Goal: Task Accomplishment & Management: Use online tool/utility

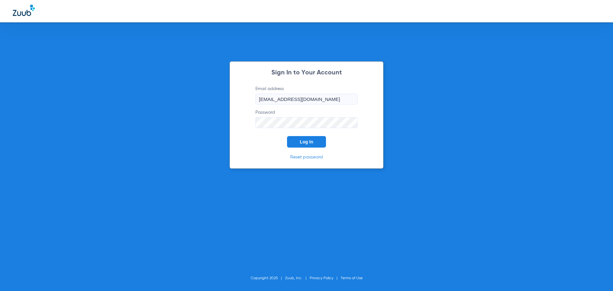
click at [315, 141] on button "Log In" at bounding box center [306, 141] width 39 height 11
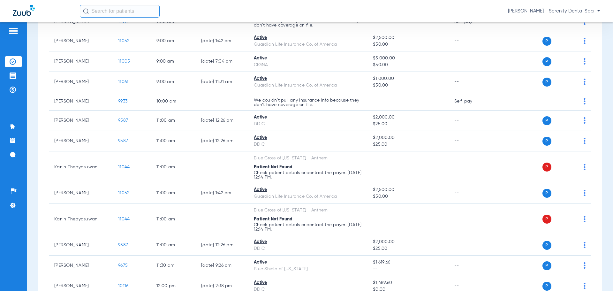
scroll to position [128, 0]
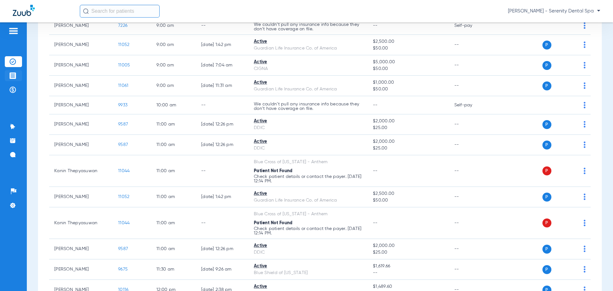
drag, startPoint x: 11, startPoint y: 75, endPoint x: 15, endPoint y: 76, distance: 4.0
click at [10, 75] on img at bounding box center [13, 75] width 6 height 6
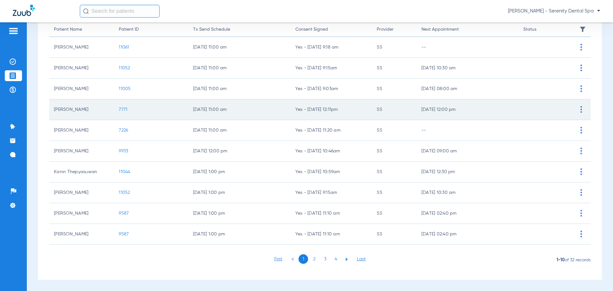
scroll to position [66, 0]
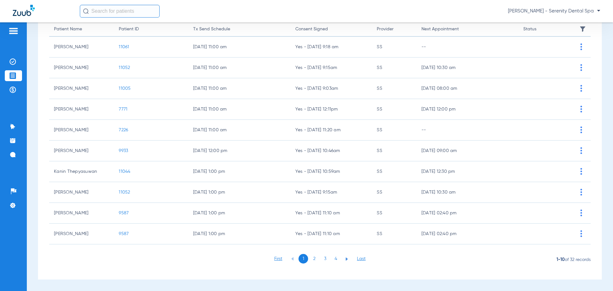
click at [312, 260] on li "2" at bounding box center [314, 259] width 10 height 10
click at [323, 259] on li "3" at bounding box center [325, 259] width 10 height 10
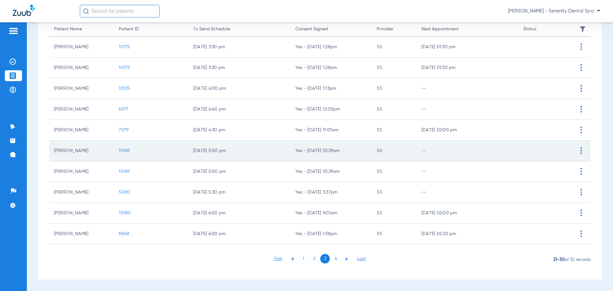
click at [123, 149] on span "10169" at bounding box center [124, 150] width 11 height 4
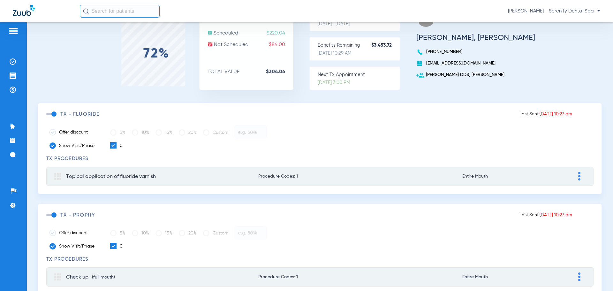
scroll to position [93, 0]
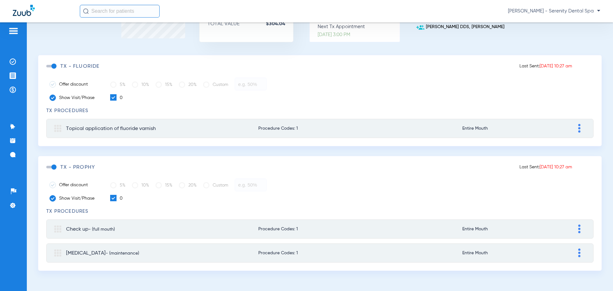
click at [51, 67] on span at bounding box center [51, 66] width 10 height 3
click at [48, 69] on input "checkbox" at bounding box center [48, 69] width 0 height 0
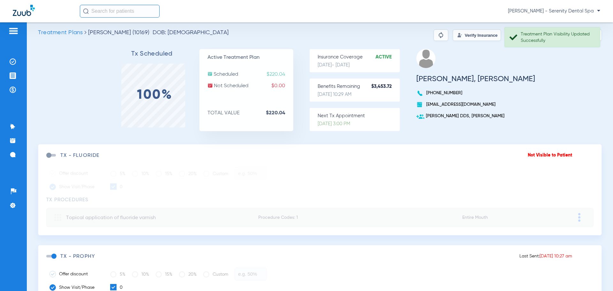
scroll to position [0, 0]
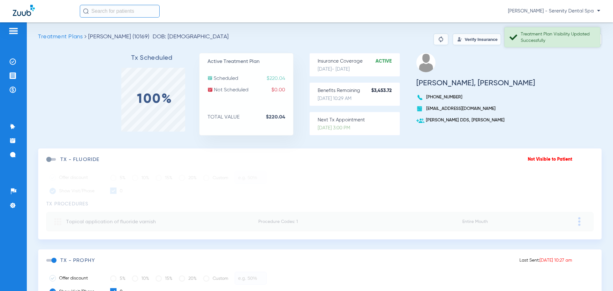
click at [542, 44] on div "Treatment Plan Visibility Updated Successfully" at bounding box center [553, 37] width 96 height 20
click at [561, 38] on button "Send Tx" at bounding box center [569, 39] width 32 height 11
click at [437, 40] on img at bounding box center [441, 39] width 8 height 8
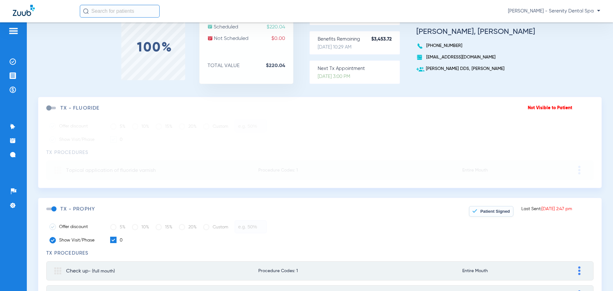
scroll to position [93, 0]
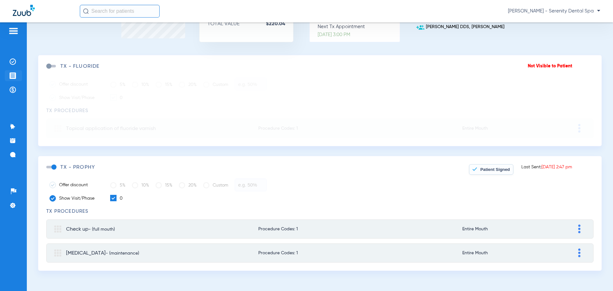
click at [18, 76] on li "Treatment Acceptance" at bounding box center [13, 75] width 17 height 11
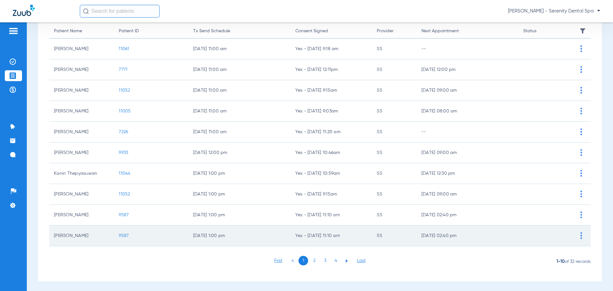
scroll to position [66, 0]
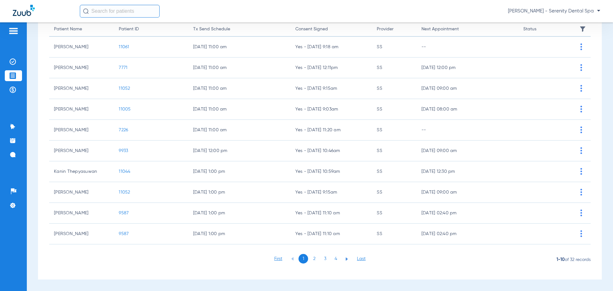
click at [310, 259] on li "2" at bounding box center [314, 259] width 10 height 10
click at [321, 258] on li "3" at bounding box center [325, 259] width 10 height 10
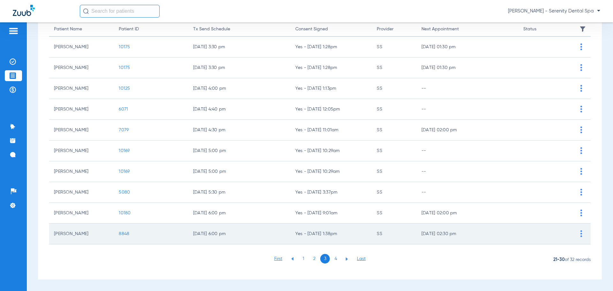
drag, startPoint x: 88, startPoint y: 216, endPoint x: 246, endPoint y: 230, distance: 159.1
click at [88, 216] on td "[PERSON_NAME]" at bounding box center [81, 213] width 65 height 21
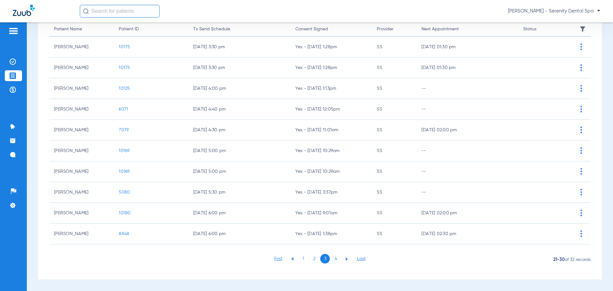
click at [127, 215] on span "10180" at bounding box center [125, 213] width 12 height 4
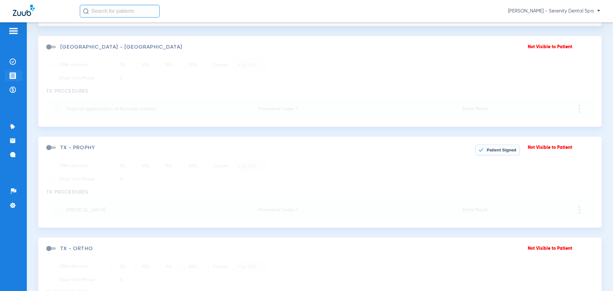
scroll to position [222, 0]
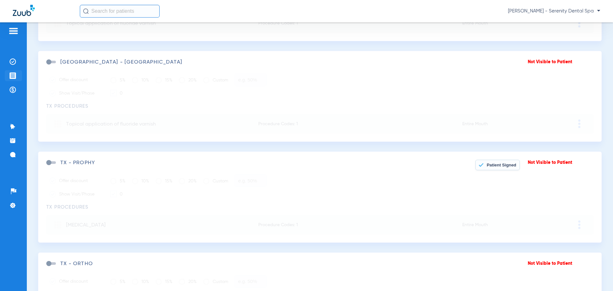
click at [10, 77] on img at bounding box center [13, 75] width 6 height 6
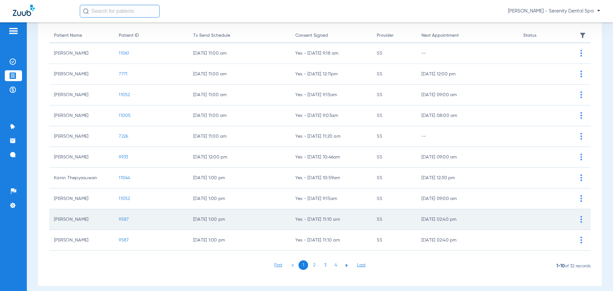
scroll to position [66, 0]
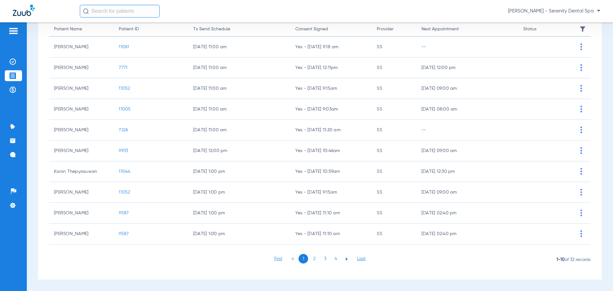
click at [322, 257] on li "3" at bounding box center [325, 259] width 10 height 10
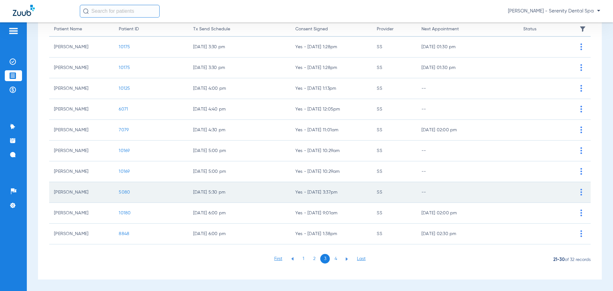
click at [123, 193] on span "5080" at bounding box center [124, 192] width 11 height 4
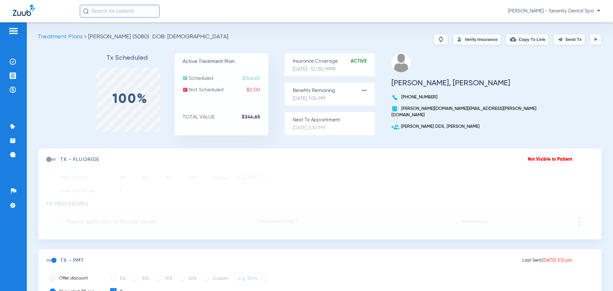
click at [558, 38] on img at bounding box center [560, 39] width 5 height 5
click at [437, 38] on img at bounding box center [441, 39] width 8 height 8
click at [437, 39] on img at bounding box center [441, 39] width 8 height 8
drag, startPoint x: 427, startPoint y: 37, endPoint x: 459, endPoint y: 74, distance: 48.3
click at [437, 37] on img at bounding box center [441, 39] width 8 height 8
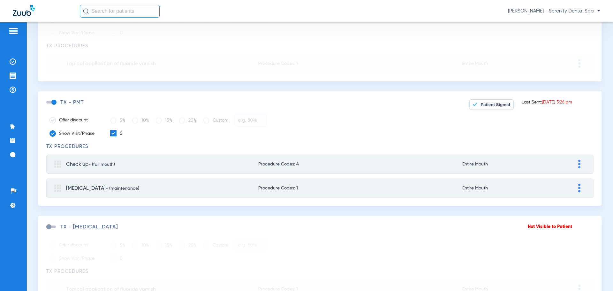
scroll to position [160, 0]
click at [16, 91] on img at bounding box center [13, 90] width 6 height 6
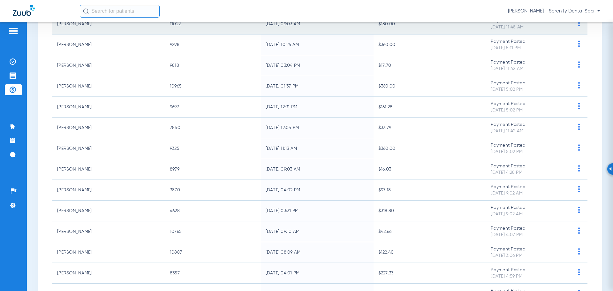
scroll to position [383, 0]
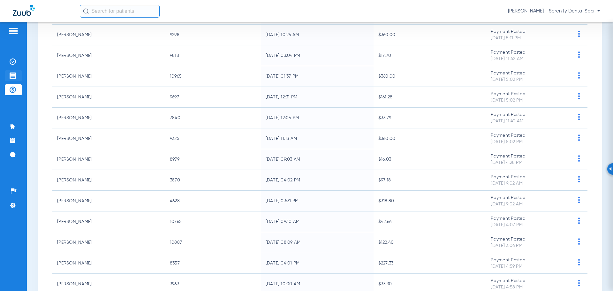
click at [18, 72] on li "Treatment Acceptance" at bounding box center [13, 75] width 17 height 11
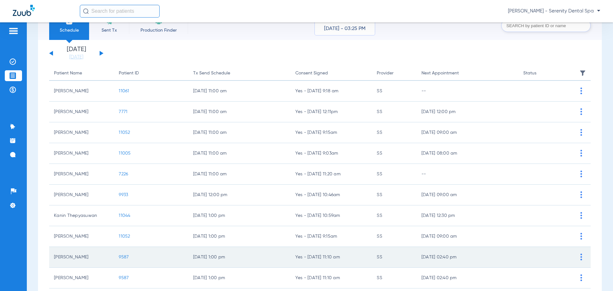
scroll to position [66, 0]
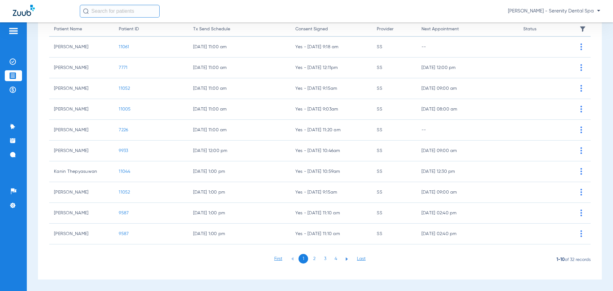
click at [325, 260] on li "3" at bounding box center [325, 259] width 10 height 10
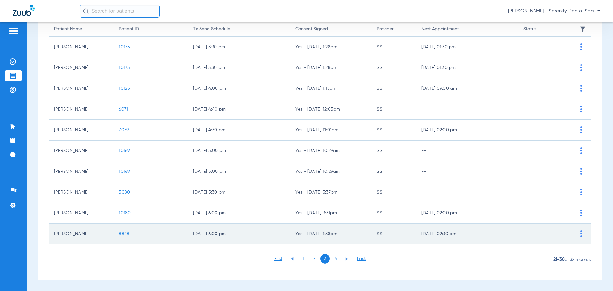
click at [127, 235] on span "8848" at bounding box center [124, 234] width 11 height 4
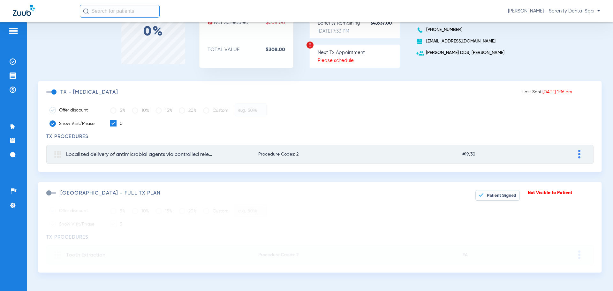
scroll to position [69, 0]
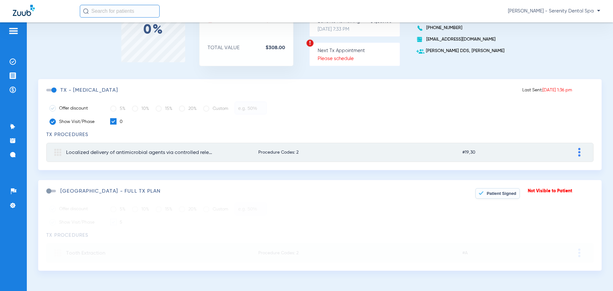
click at [56, 89] on span at bounding box center [51, 90] width 10 height 3
click at [48, 93] on input "checkbox" at bounding box center [48, 93] width 0 height 0
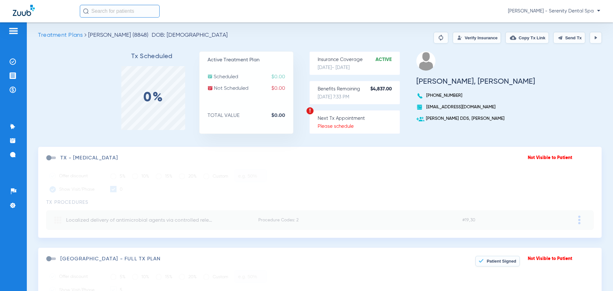
scroll to position [0, 0]
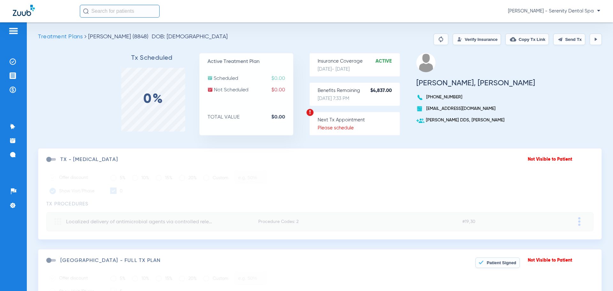
drag, startPoint x: 425, startPoint y: 42, endPoint x: 468, endPoint y: 88, distance: 63.1
click at [437, 42] on img at bounding box center [441, 39] width 8 height 8
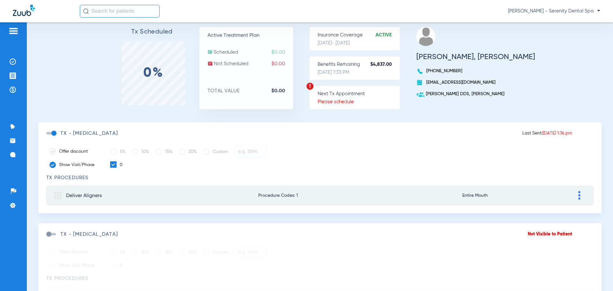
scroll to position [10, 0]
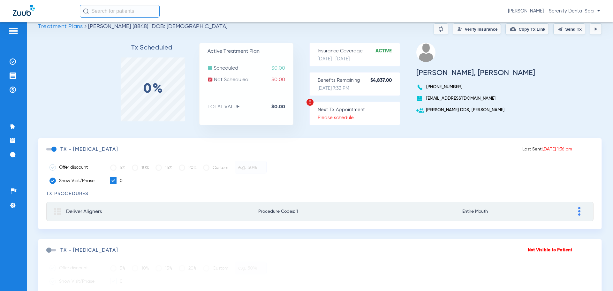
click at [561, 28] on button "Send Tx" at bounding box center [569, 28] width 32 height 11
click at [119, 56] on div "Tx Scheduled 0% Active Treatment Plan Scheduled $0.00 Not Scheduled $0.00 TOTAL…" at bounding box center [320, 90] width 564 height 95
click at [13, 73] on img at bounding box center [13, 75] width 6 height 6
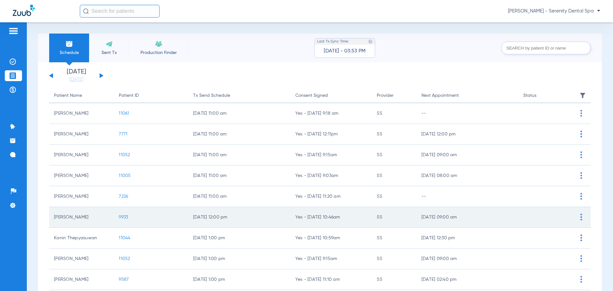
scroll to position [66, 0]
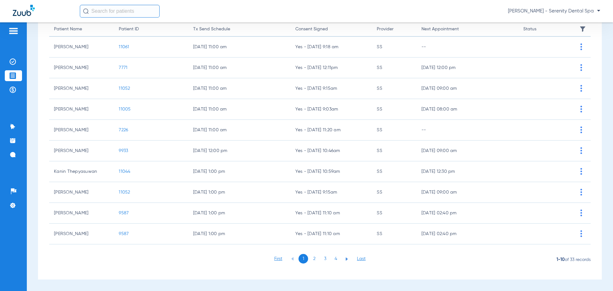
click at [324, 261] on li "3" at bounding box center [325, 259] width 10 height 10
click at [332, 258] on li "4" at bounding box center [336, 259] width 10 height 10
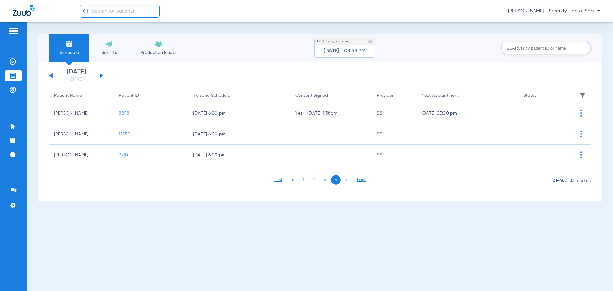
scroll to position [0, 0]
click at [124, 133] on span "11059" at bounding box center [124, 134] width 11 height 4
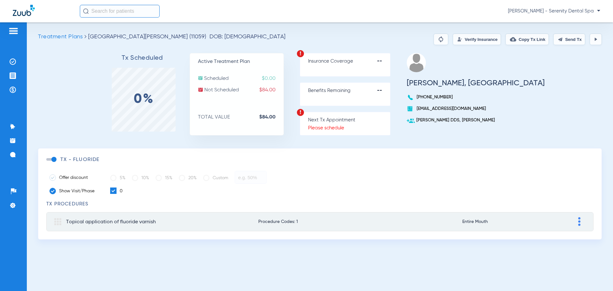
click at [437, 42] on img at bounding box center [441, 39] width 8 height 8
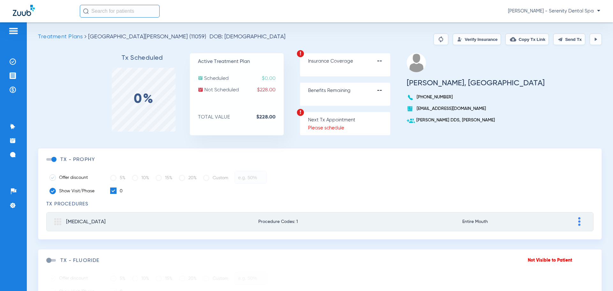
click at [567, 41] on button "Send Tx" at bounding box center [569, 39] width 32 height 11
click at [11, 77] on img at bounding box center [13, 75] width 6 height 6
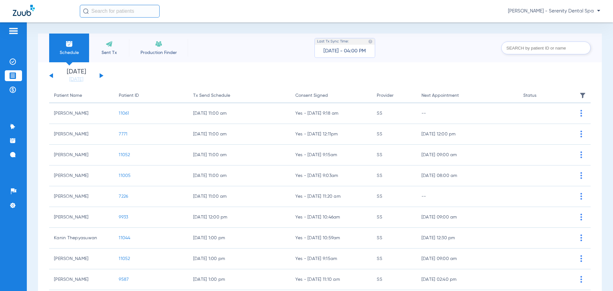
scroll to position [66, 0]
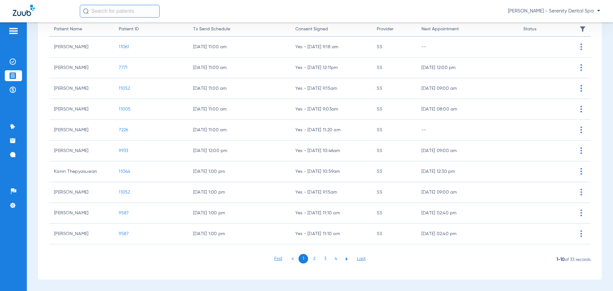
click at [314, 260] on li "2" at bounding box center [314, 259] width 10 height 10
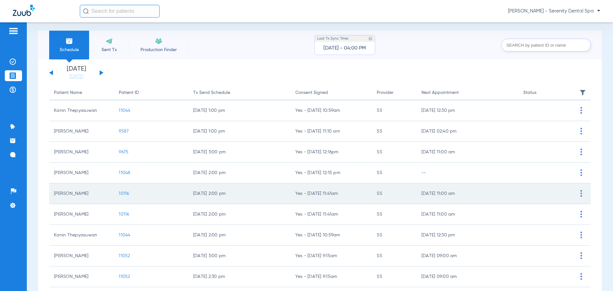
scroll to position [3, 0]
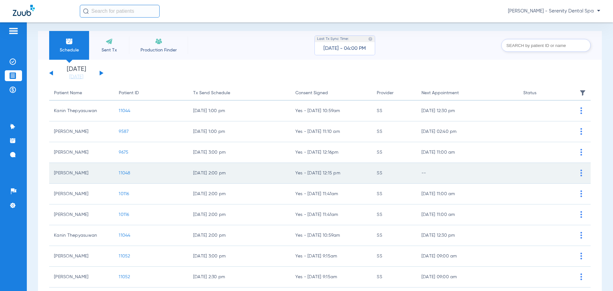
click at [124, 170] on td "11048" at bounding box center [151, 173] width 74 height 21
click at [127, 172] on span "11048" at bounding box center [124, 173] width 11 height 4
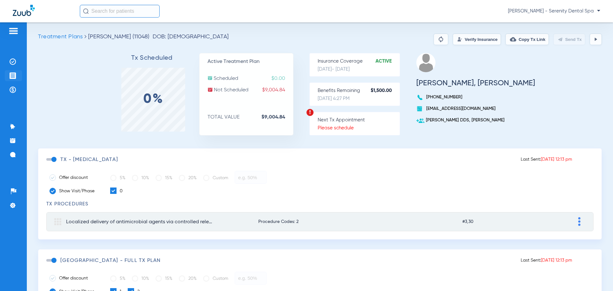
click at [16, 74] on li "Treatment Acceptance" at bounding box center [13, 75] width 17 height 11
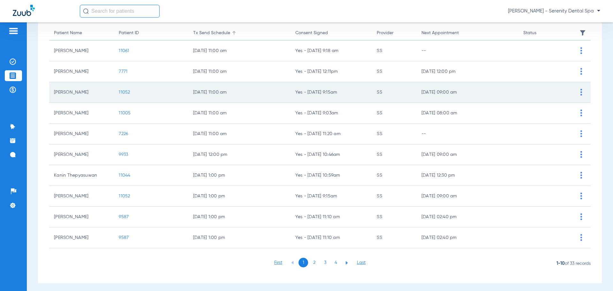
scroll to position [66, 0]
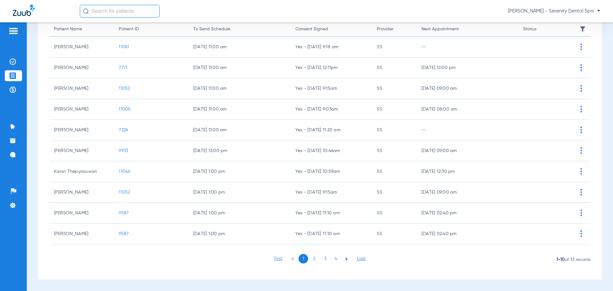
click at [314, 259] on li "2" at bounding box center [314, 259] width 10 height 10
click at [325, 260] on li "3" at bounding box center [325, 259] width 10 height 10
click at [336, 259] on li "4" at bounding box center [336, 259] width 10 height 10
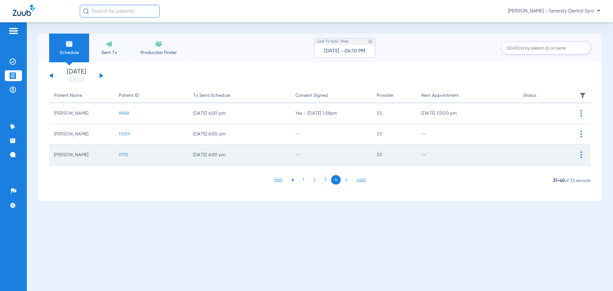
click at [121, 155] on span "9710" at bounding box center [123, 155] width 9 height 4
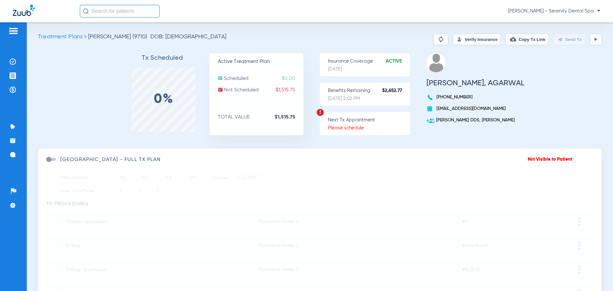
click at [72, 35] on span "Treatment Plans" at bounding box center [60, 37] width 45 height 6
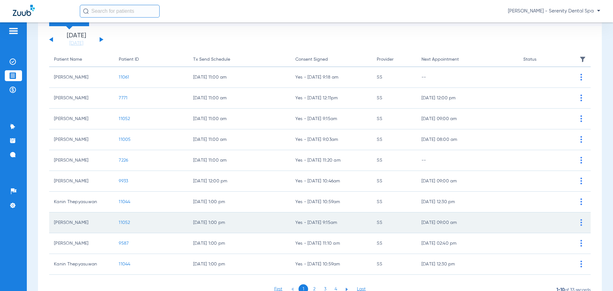
scroll to position [66, 0]
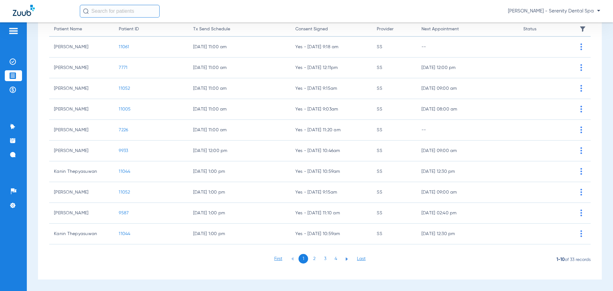
click at [336, 262] on li "4" at bounding box center [336, 259] width 10 height 10
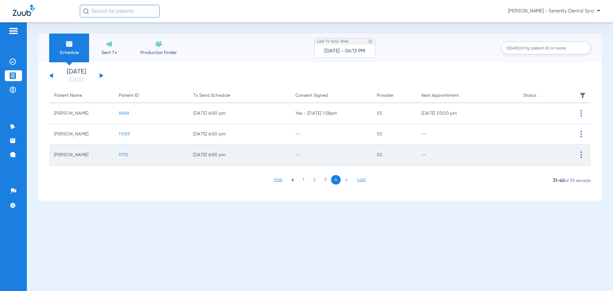
click at [128, 154] on span "9710" at bounding box center [123, 155] width 9 height 4
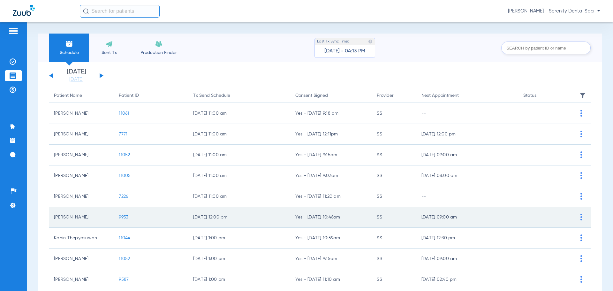
scroll to position [66, 0]
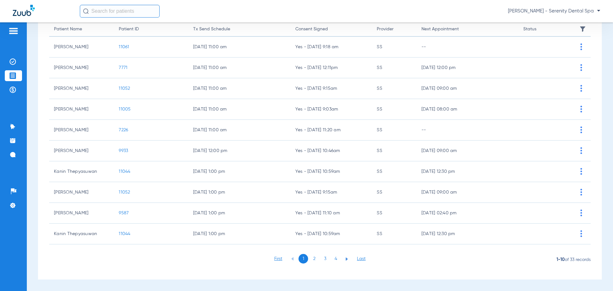
click at [336, 260] on li "4" at bounding box center [336, 259] width 10 height 10
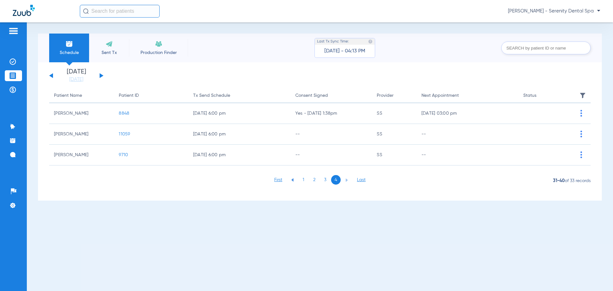
scroll to position [0, 0]
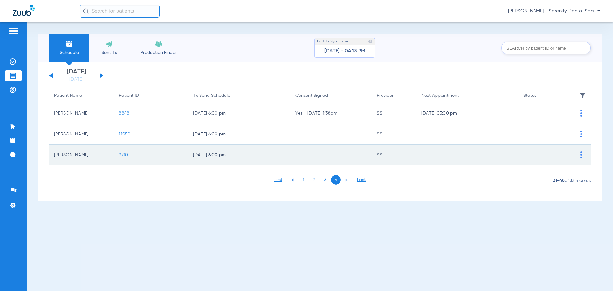
click at [581, 154] on img at bounding box center [582, 154] width 2 height 7
click at [539, 171] on li "Send Tx Now" at bounding box center [555, 172] width 72 height 10
click at [581, 154] on img at bounding box center [582, 154] width 2 height 7
click at [549, 171] on li "Send Tx Now" at bounding box center [555, 172] width 72 height 10
